Goal: Navigation & Orientation: Find specific page/section

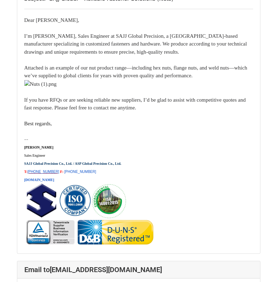
scroll to position [3245, 0]
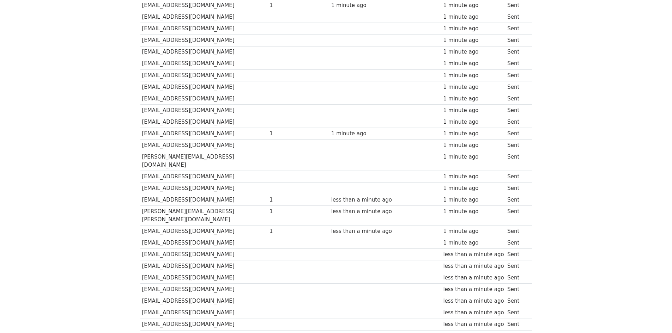
scroll to position [106, 0]
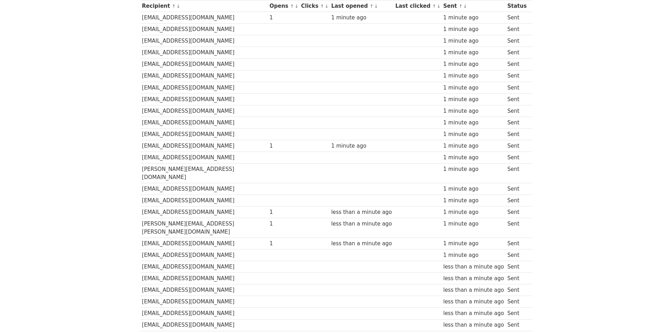
click at [635, 57] on body "MergeMail Campaigns Templates Reports Open Gmail Daily emails left: 22 Help joa…" at bounding box center [336, 145] width 672 height 502
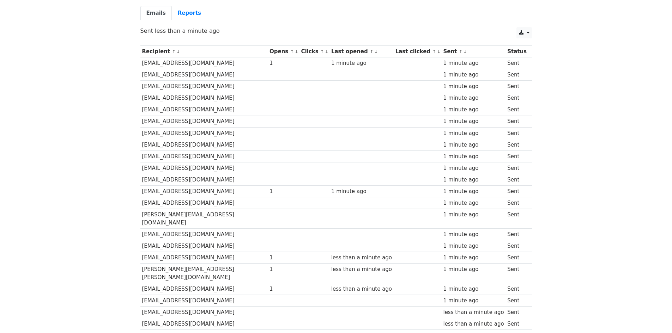
scroll to position [0, 0]
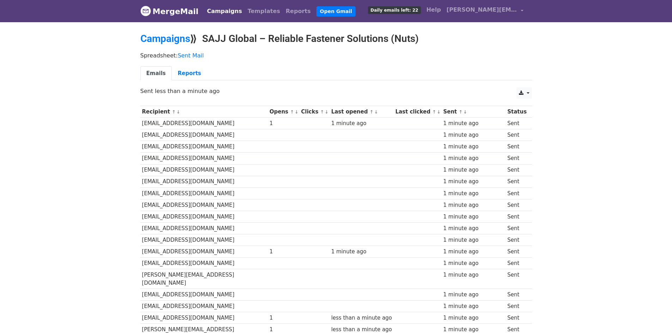
click at [590, 141] on body "MergeMail Campaigns Templates Reports Open Gmail Daily emails left: 22 Help joa…" at bounding box center [336, 251] width 672 height 502
